Goal: Information Seeking & Learning: Find contact information

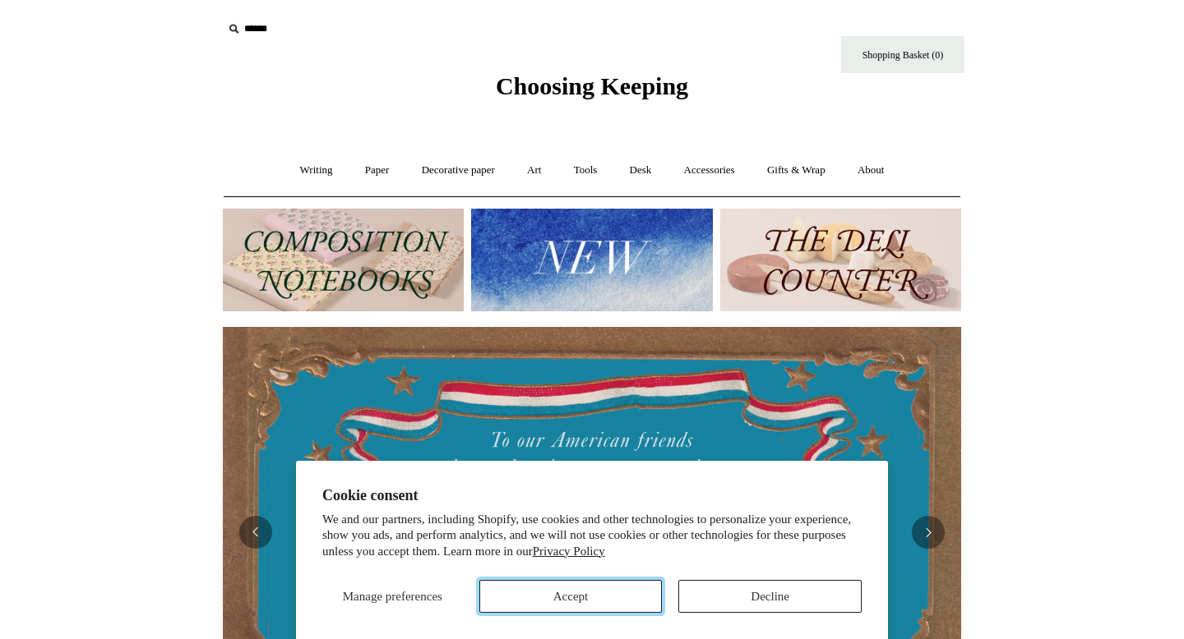
click at [625, 591] on button "Accept" at bounding box center [570, 596] width 183 height 33
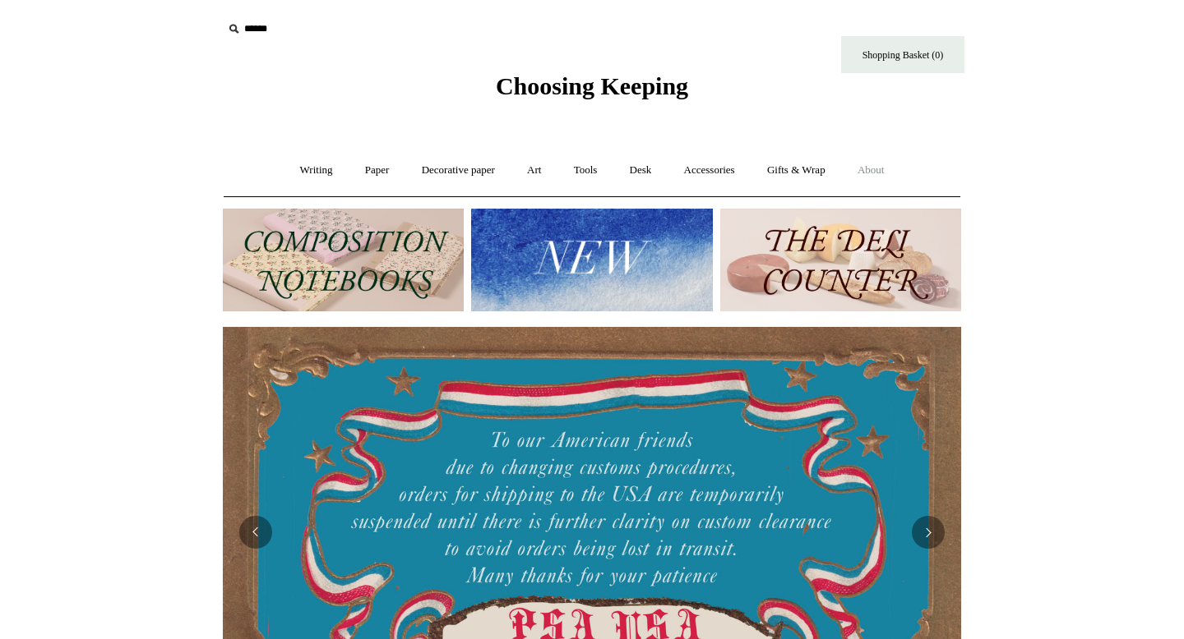
click at [879, 164] on link "About +" at bounding box center [870, 171] width 57 height 44
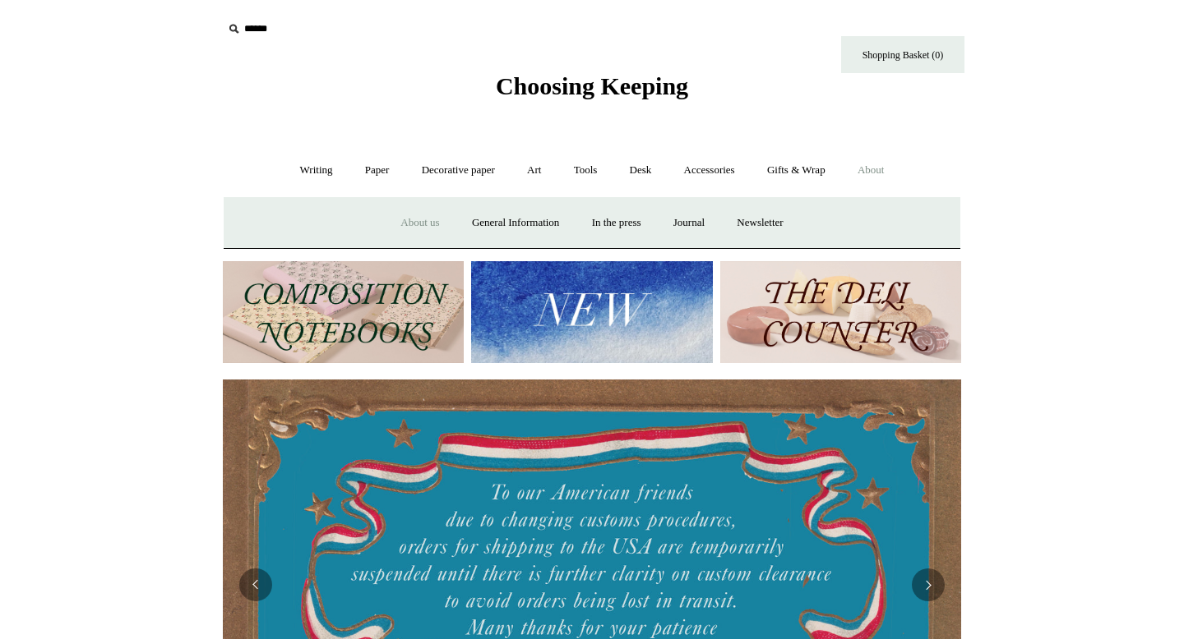
click at [399, 224] on link "About us" at bounding box center [419, 223] width 68 height 44
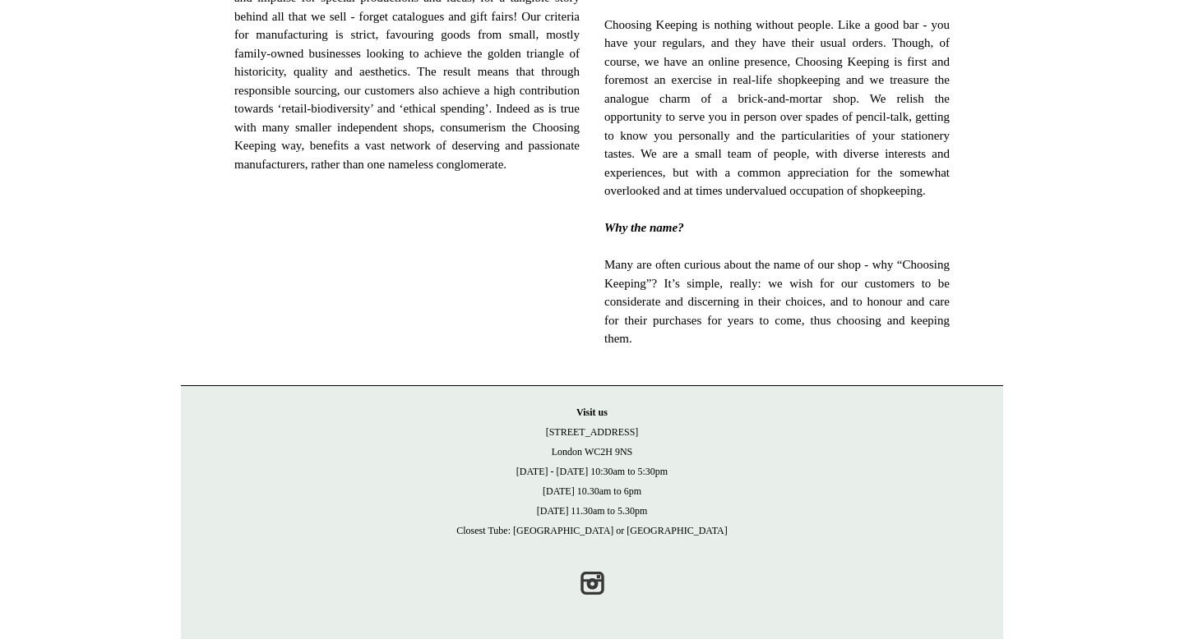
scroll to position [1085, 0]
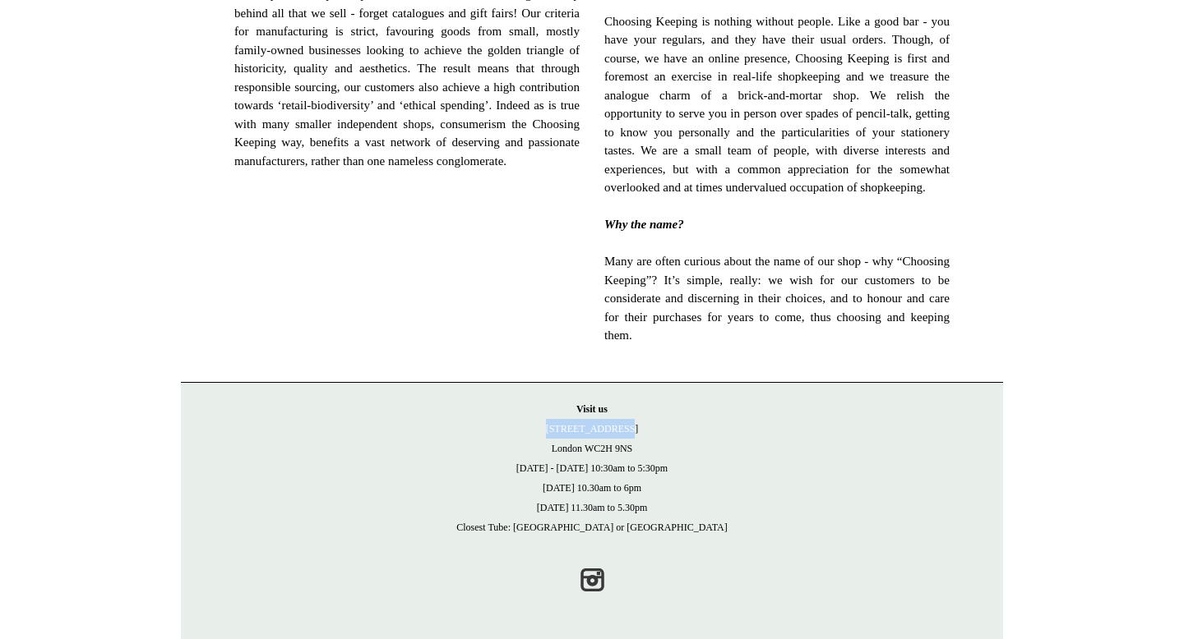
drag, startPoint x: 534, startPoint y: 425, endPoint x: 676, endPoint y: 424, distance: 142.2
click at [676, 424] on p "Visit us 21 Tower Street London WC2H 9NS Monday - Friday 10:30am to 5:30pm Satu…" at bounding box center [591, 468] width 789 height 138
